Goal: Task Accomplishment & Management: Manage account settings

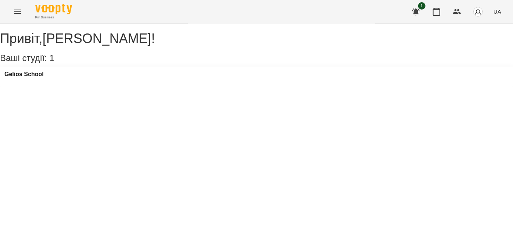
click at [17, 14] on icon "Menu" at bounding box center [17, 11] width 9 height 9
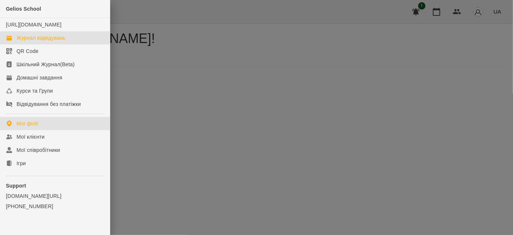
click at [39, 42] on div "Журнал відвідувань" at bounding box center [41, 37] width 49 height 7
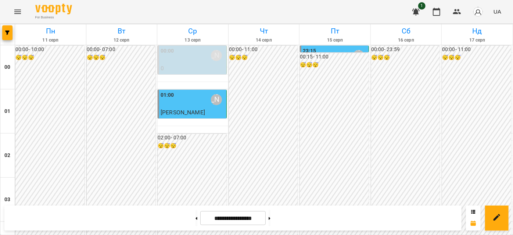
scroll to position [702, 0]
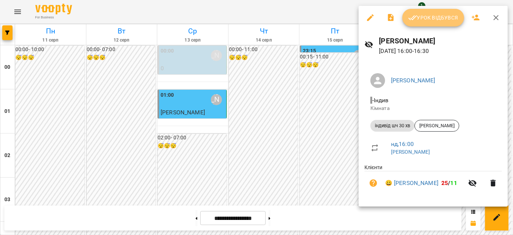
click at [422, 22] on button "Урок відбувся" at bounding box center [434, 18] width 62 height 18
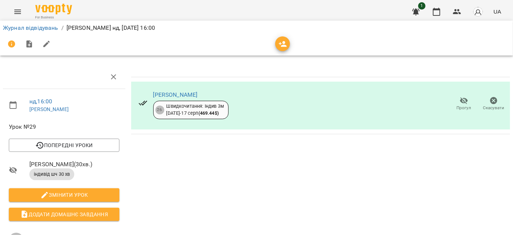
click at [15, 7] on button "Menu" at bounding box center [18, 12] width 18 height 18
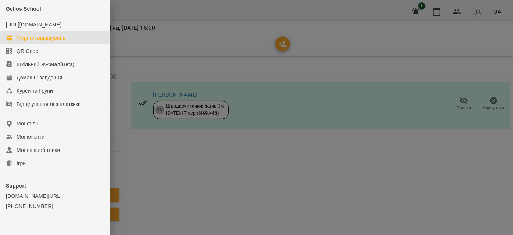
click at [22, 40] on link "Журнал відвідувань" at bounding box center [55, 37] width 110 height 13
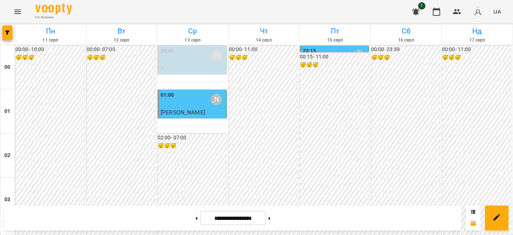
scroll to position [835, 0]
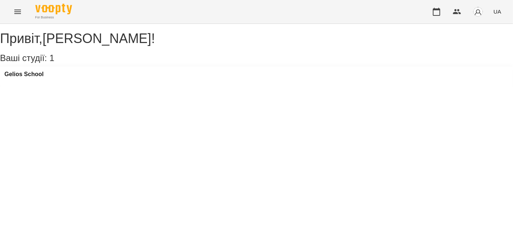
click at [15, 11] on icon "Menu" at bounding box center [17, 12] width 7 height 4
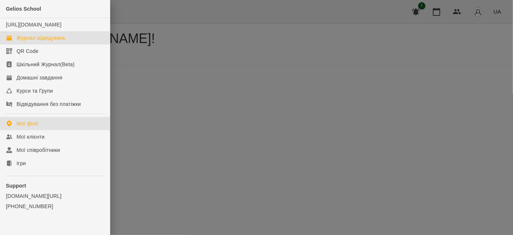
click at [40, 42] on div "Журнал відвідувань" at bounding box center [41, 37] width 49 height 7
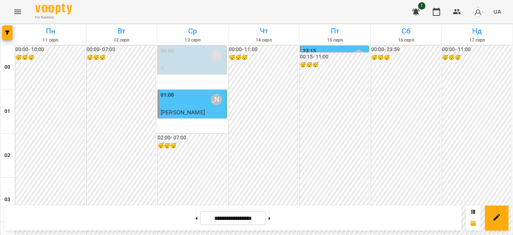
scroll to position [701, 0]
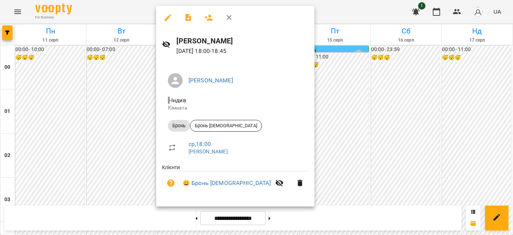
click at [230, 16] on icon "button" at bounding box center [229, 17] width 5 height 5
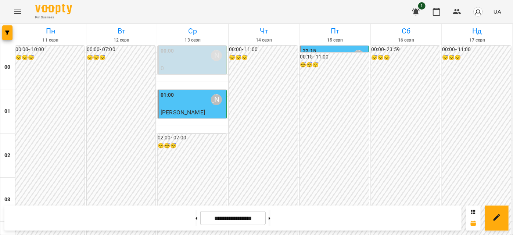
scroll to position [768, 0]
click at [271, 211] on button at bounding box center [270, 218] width 2 height 16
type input "**********"
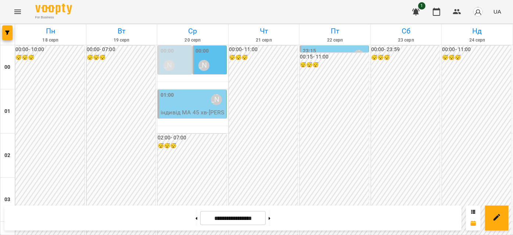
scroll to position [501, 0]
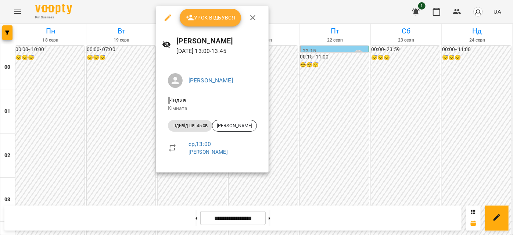
click at [251, 15] on icon "button" at bounding box center [252, 17] width 9 height 9
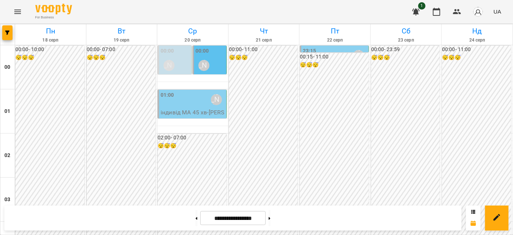
scroll to position [835, 0]
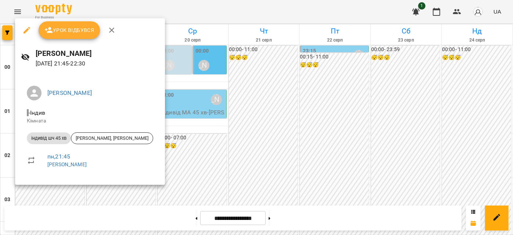
click at [109, 29] on icon "button" at bounding box center [111, 30] width 5 height 5
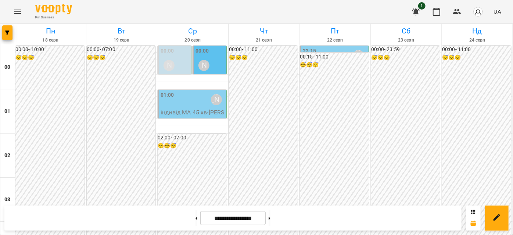
scroll to position [634, 0]
